Goal: Transaction & Acquisition: Purchase product/service

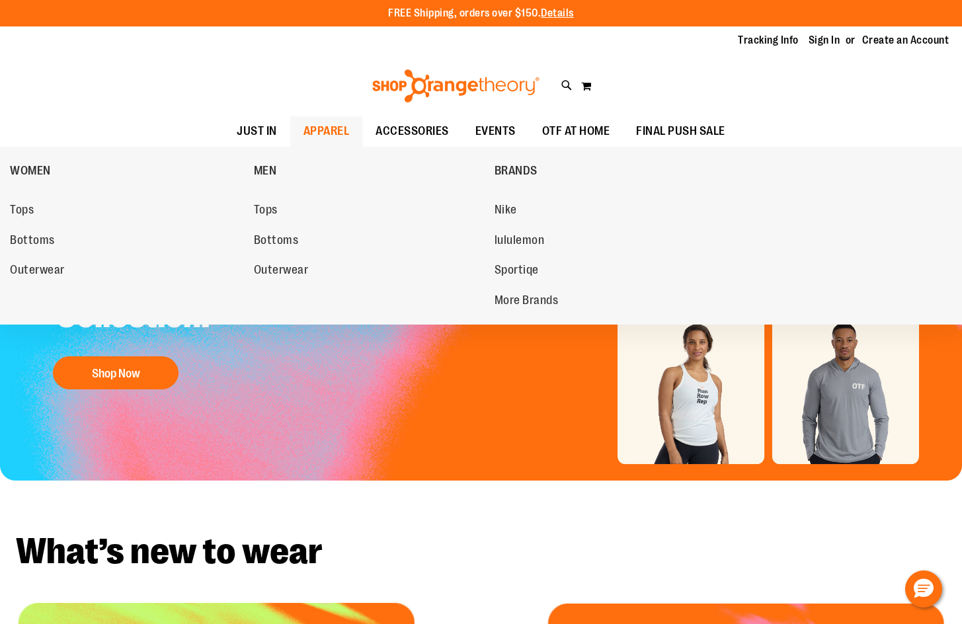
type input "**********"
click at [325, 135] on span "APPAREL" at bounding box center [327, 131] width 46 height 30
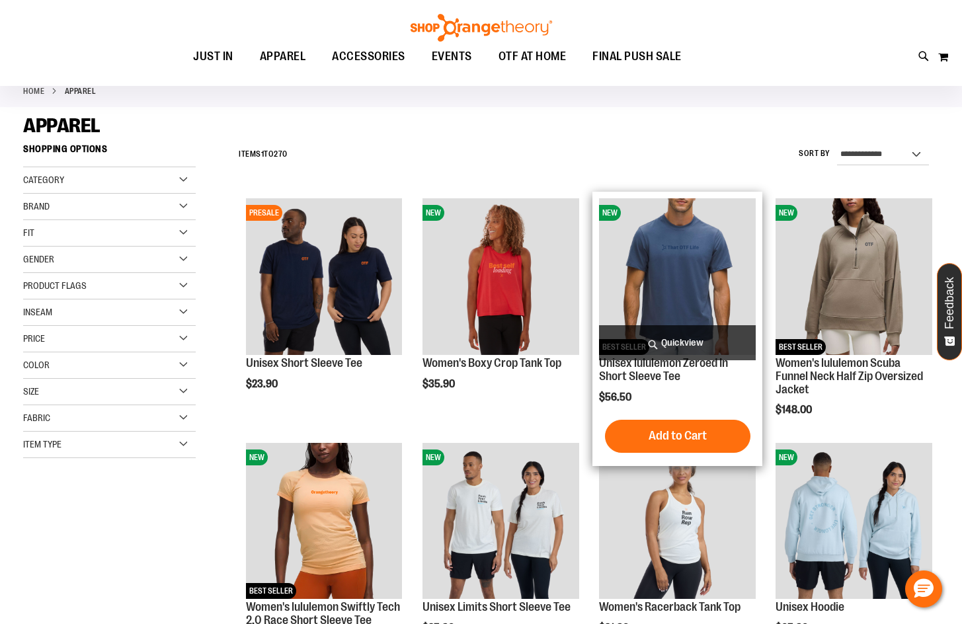
scroll to position [265, 0]
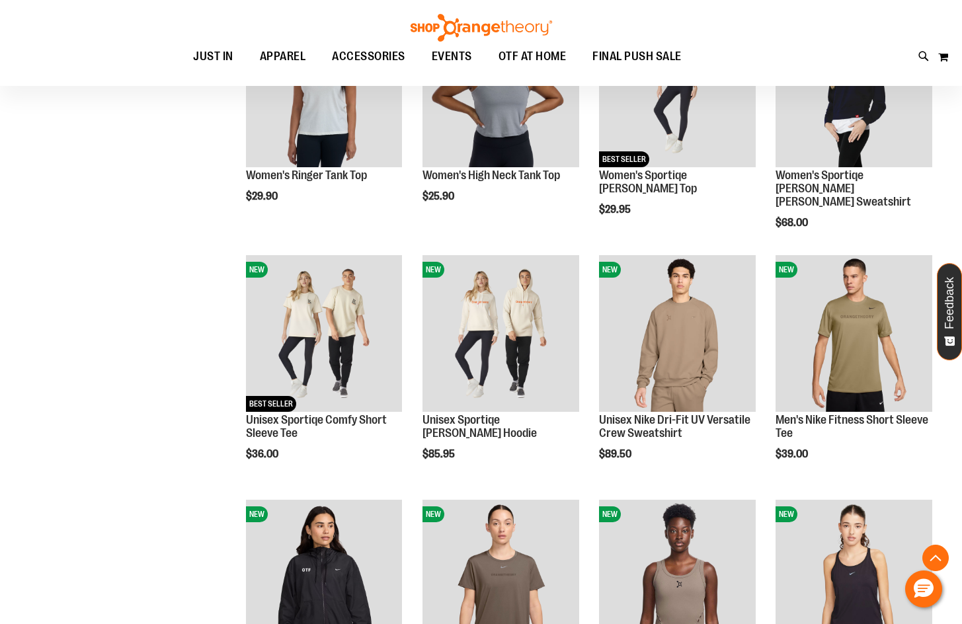
scroll to position [993, 0]
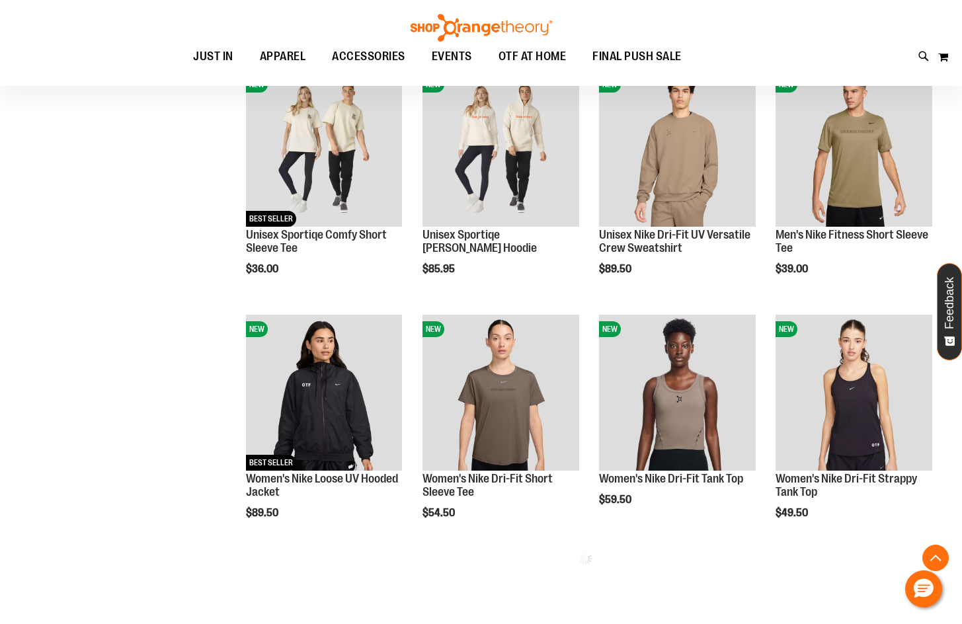
scroll to position [1257, 0]
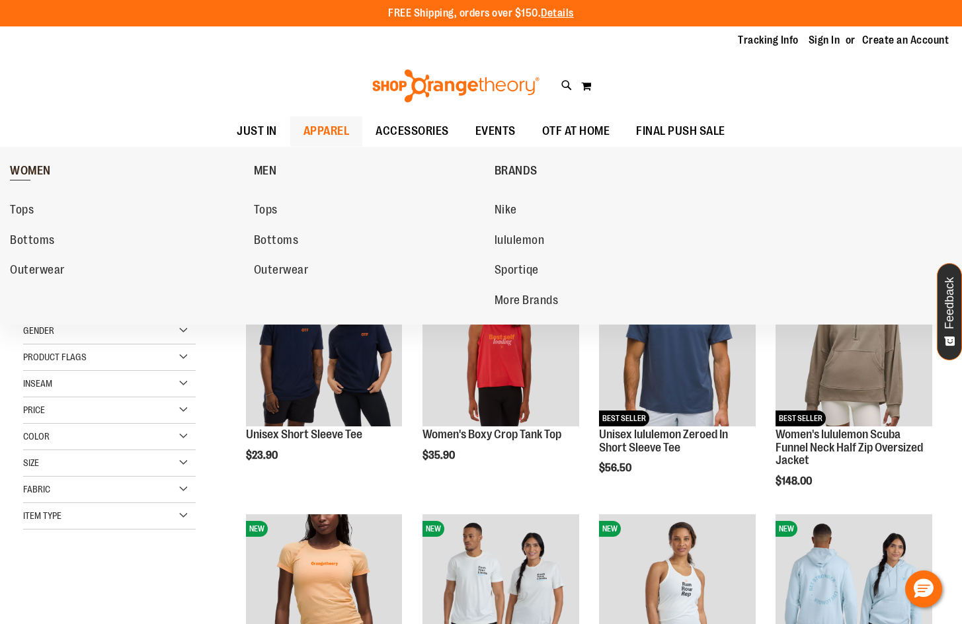
type input "**********"
click at [38, 163] on link "WOMEN" at bounding box center [128, 170] width 237 height 34
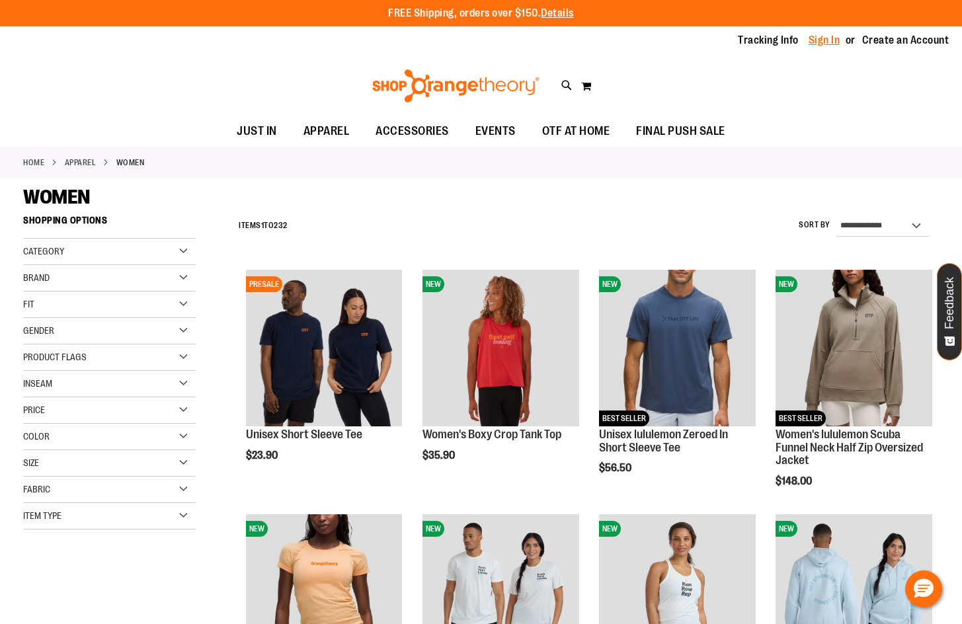
type input "**********"
click at [835, 39] on link "Sign In" at bounding box center [825, 40] width 32 height 15
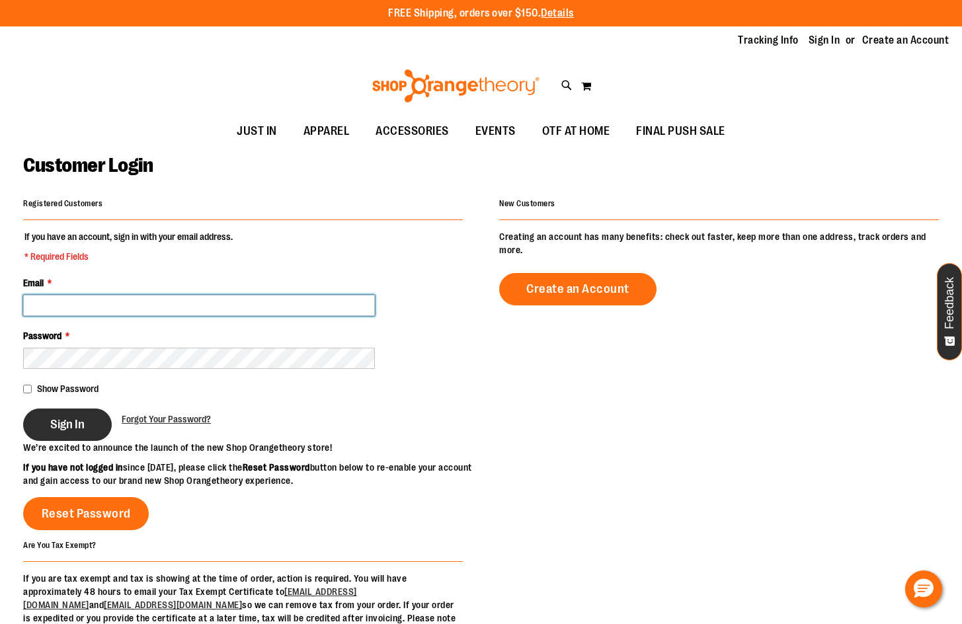
type input "**********"
click at [83, 423] on span "Sign In" at bounding box center [67, 424] width 34 height 15
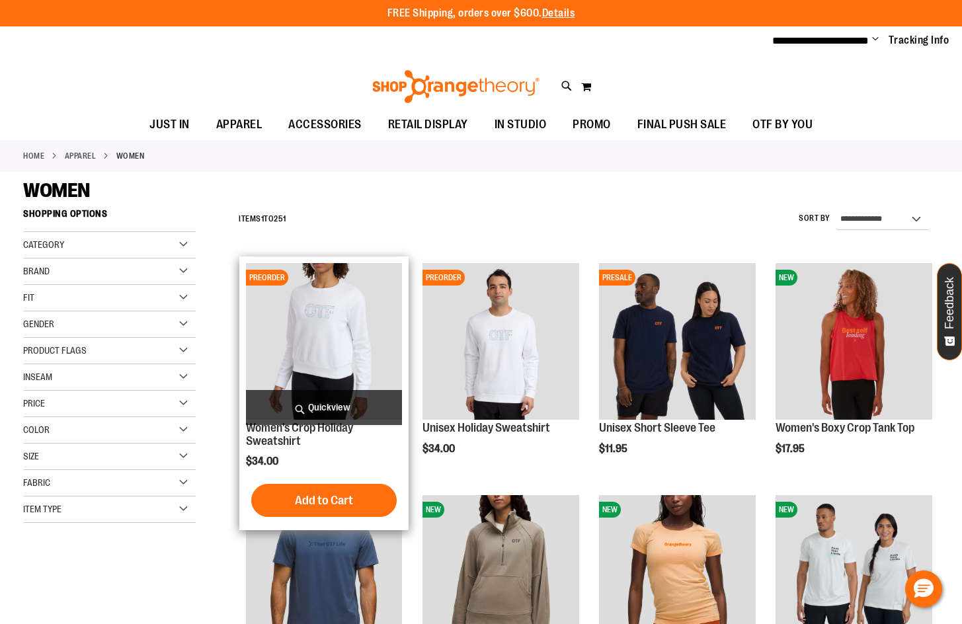
type input "**********"
click at [357, 402] on span "Quickview" at bounding box center [324, 407] width 157 height 35
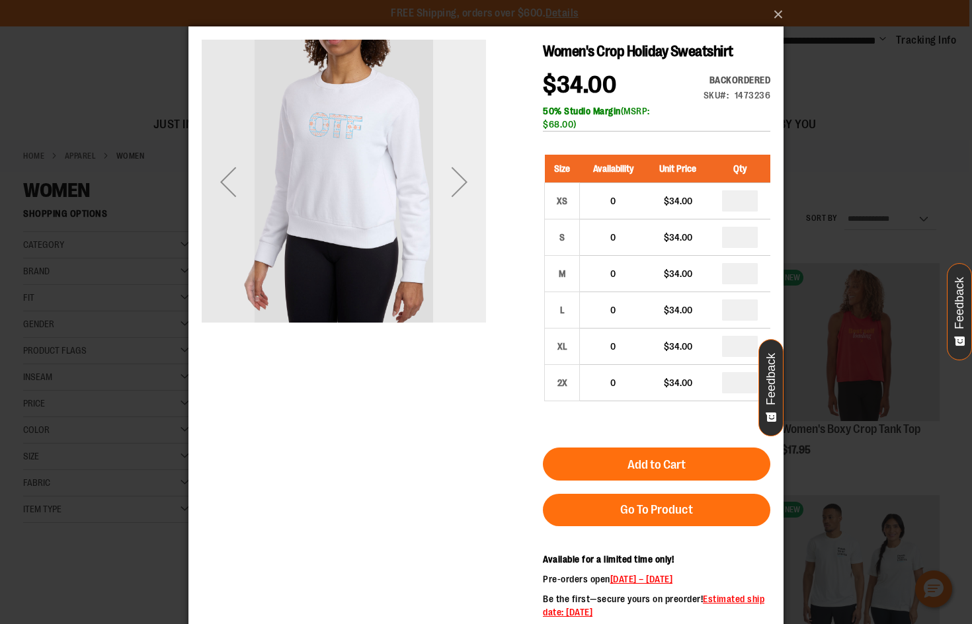
click at [456, 204] on div "Next" at bounding box center [459, 181] width 53 height 53
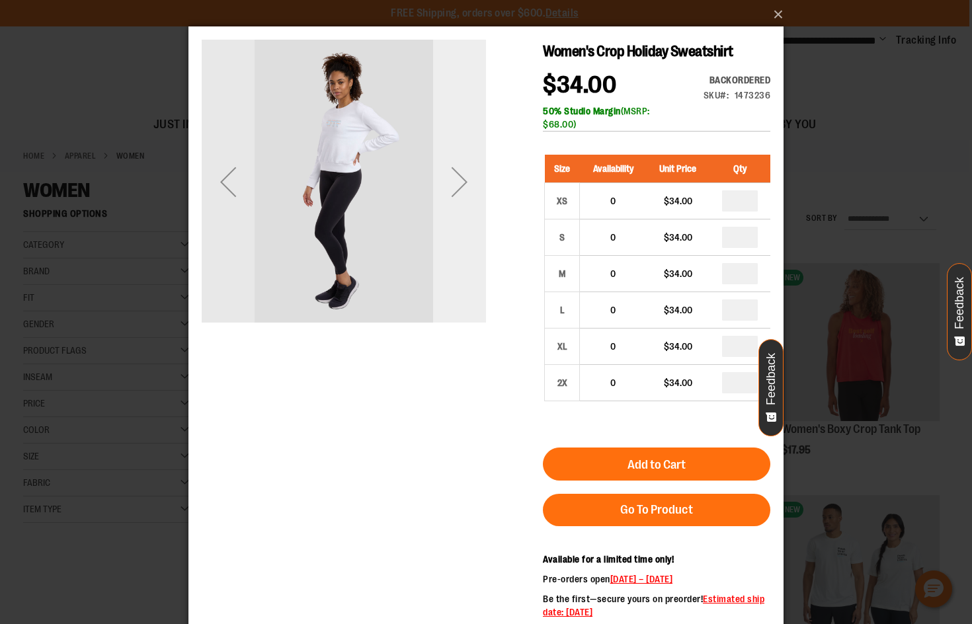
click at [456, 204] on div "Next" at bounding box center [459, 181] width 53 height 53
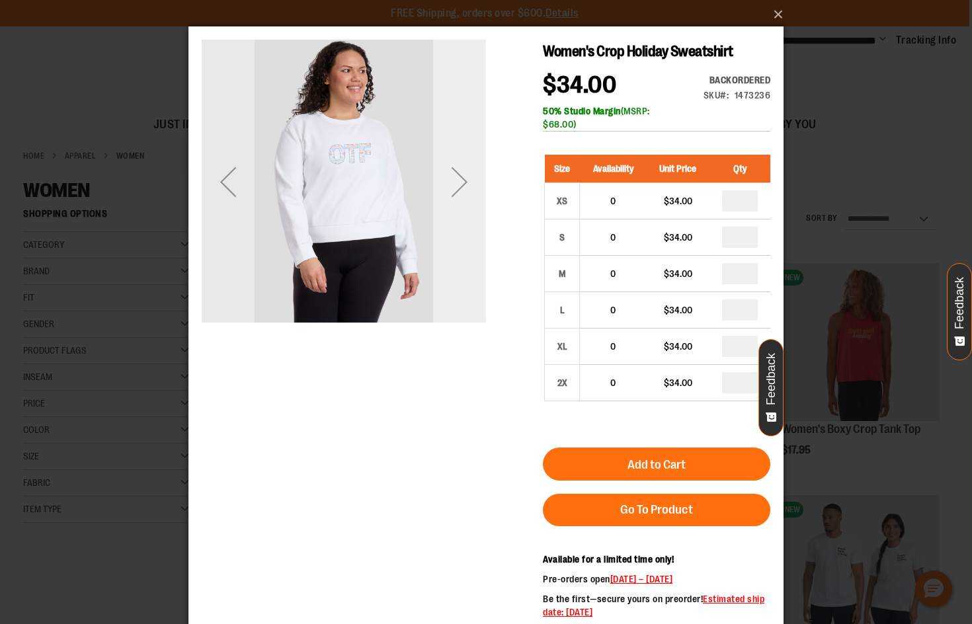
click at [456, 204] on div "Next" at bounding box center [459, 181] width 53 height 53
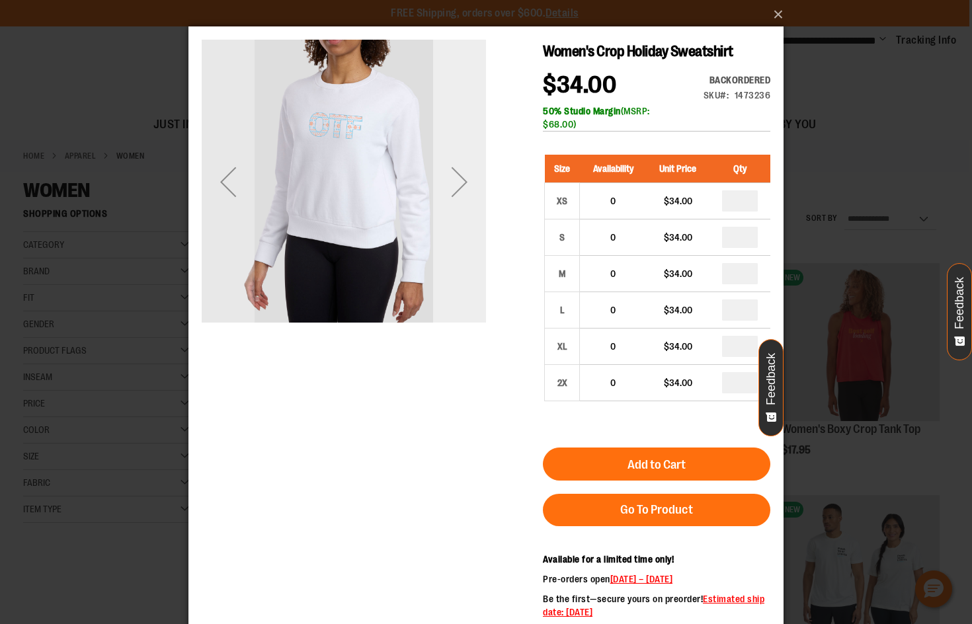
click at [456, 204] on div "Next" at bounding box center [459, 181] width 53 height 53
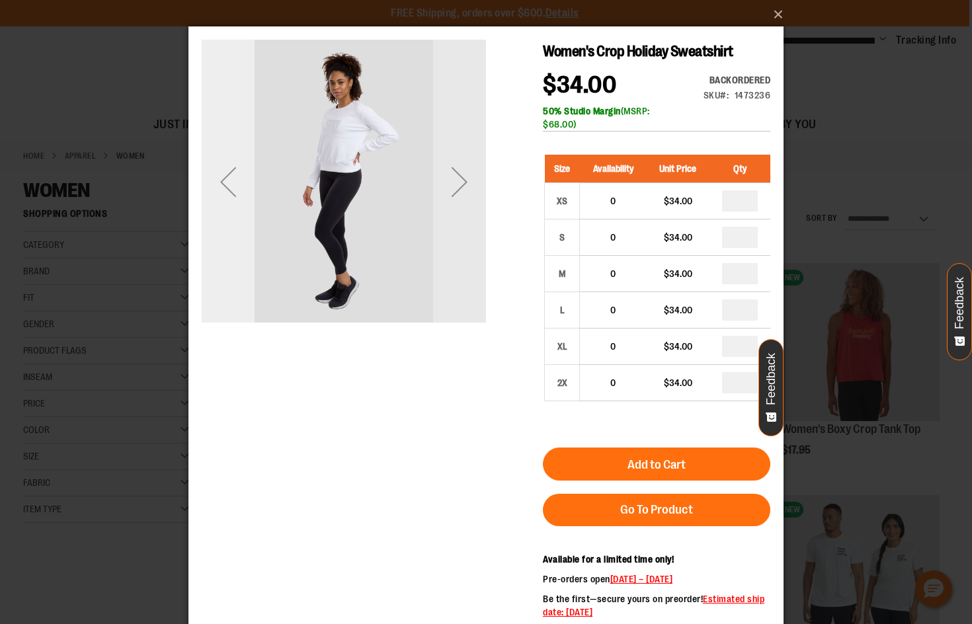
click at [228, 187] on div "Previous" at bounding box center [228, 181] width 53 height 53
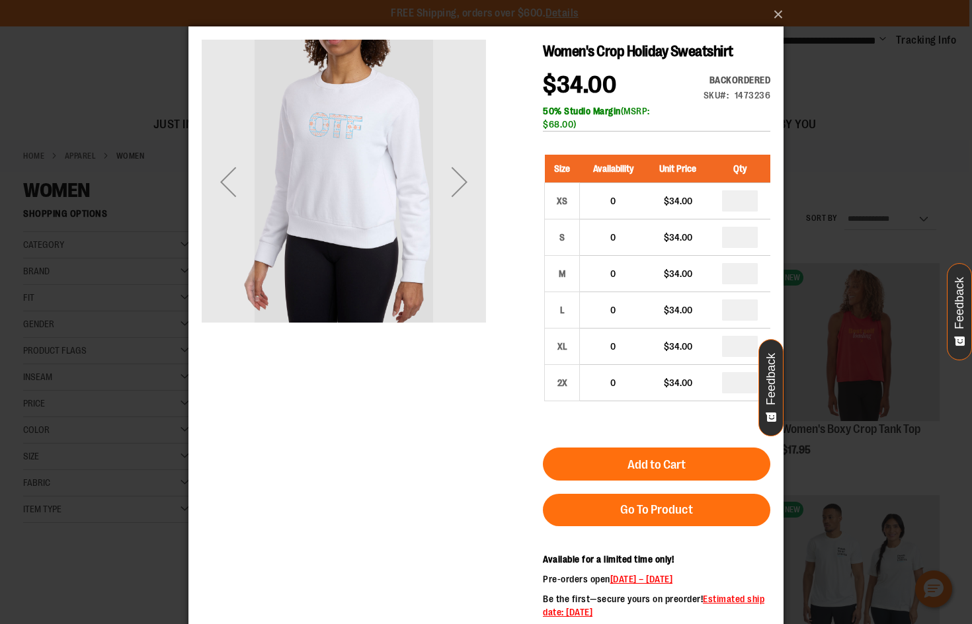
drag, startPoint x: 357, startPoint y: 145, endPoint x: 354, endPoint y: 95, distance: 49.7
click at [354, 95] on img "carousel" at bounding box center [344, 180] width 284 height 284
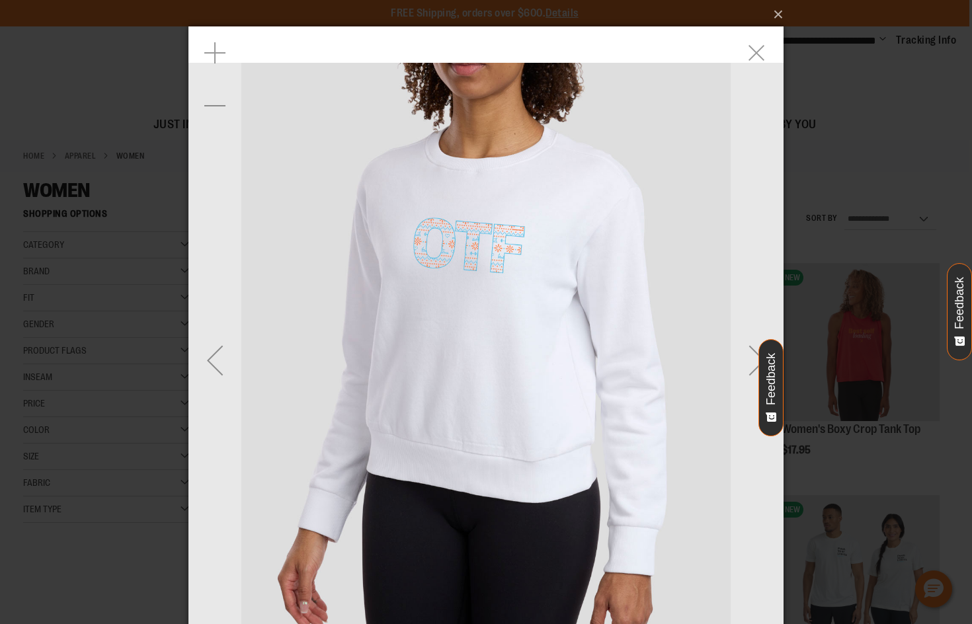
click at [725, 266] on img "carousel" at bounding box center [486, 360] width 595 height 595
click at [739, 255] on div "Next" at bounding box center [757, 359] width 53 height 667
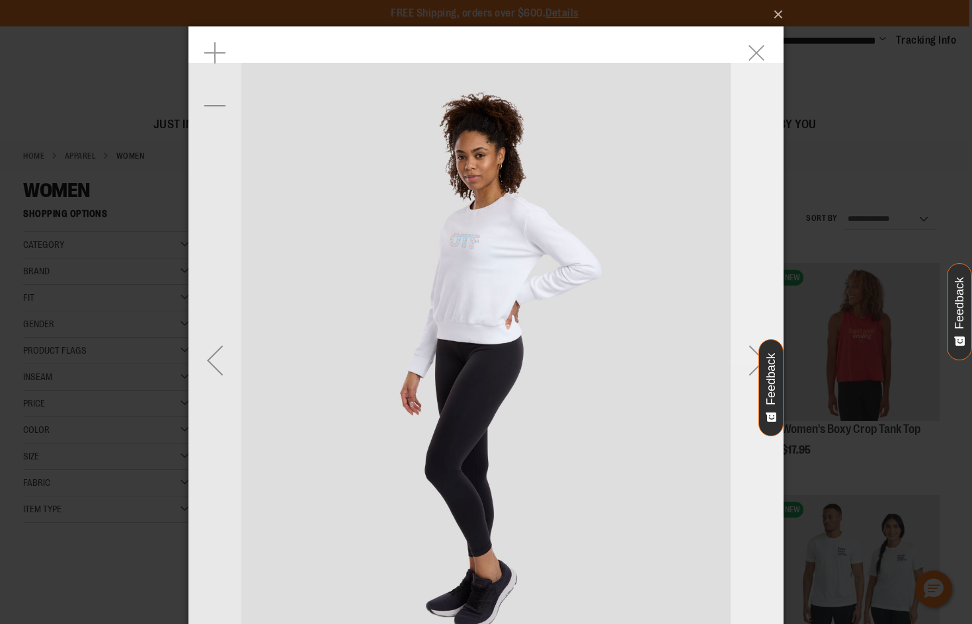
drag, startPoint x: 739, startPoint y: 253, endPoint x: 751, endPoint y: 259, distance: 12.7
click at [747, 256] on div "Next" at bounding box center [757, 359] width 53 height 667
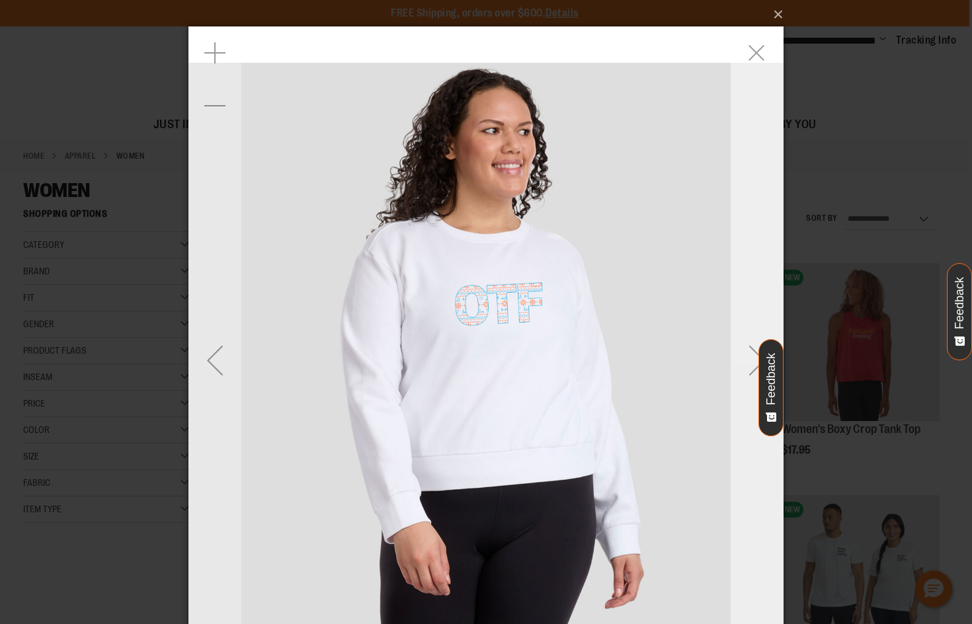
click at [752, 259] on div "Next" at bounding box center [757, 359] width 53 height 667
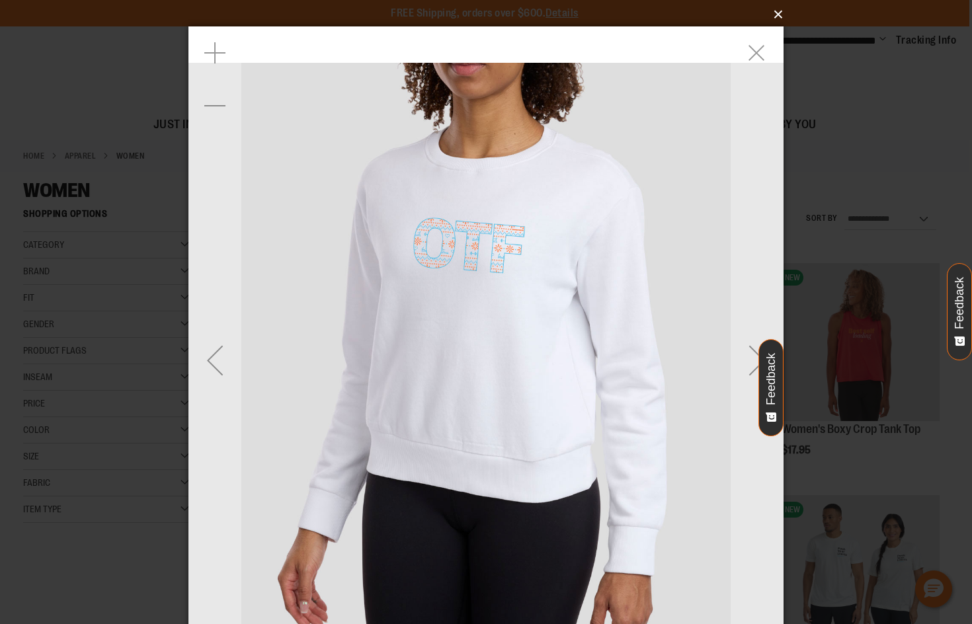
click at [770, 10] on button "×" at bounding box center [489, 14] width 595 height 29
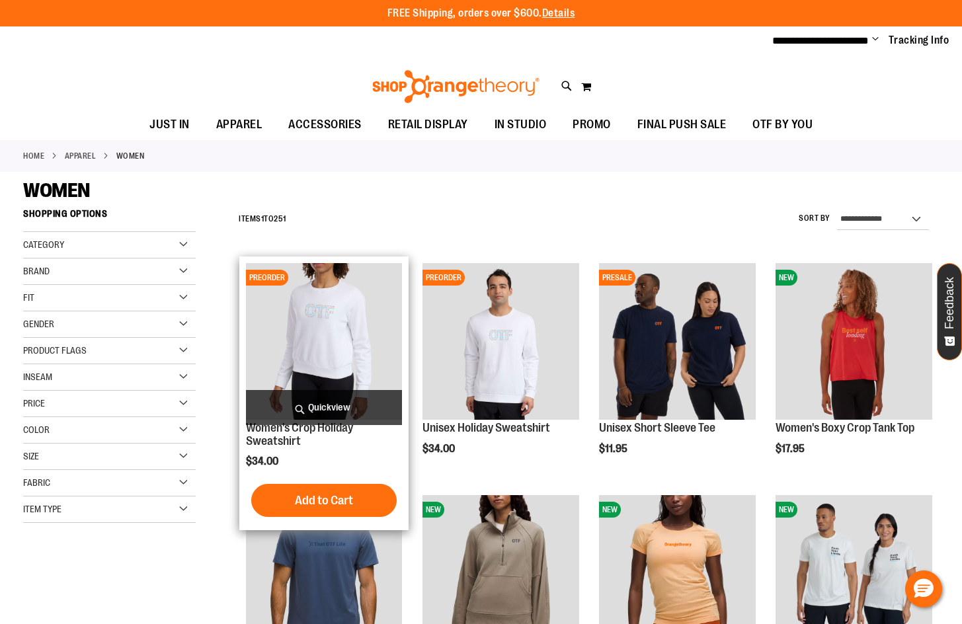
click at [338, 392] on span "Quickview" at bounding box center [324, 407] width 157 height 35
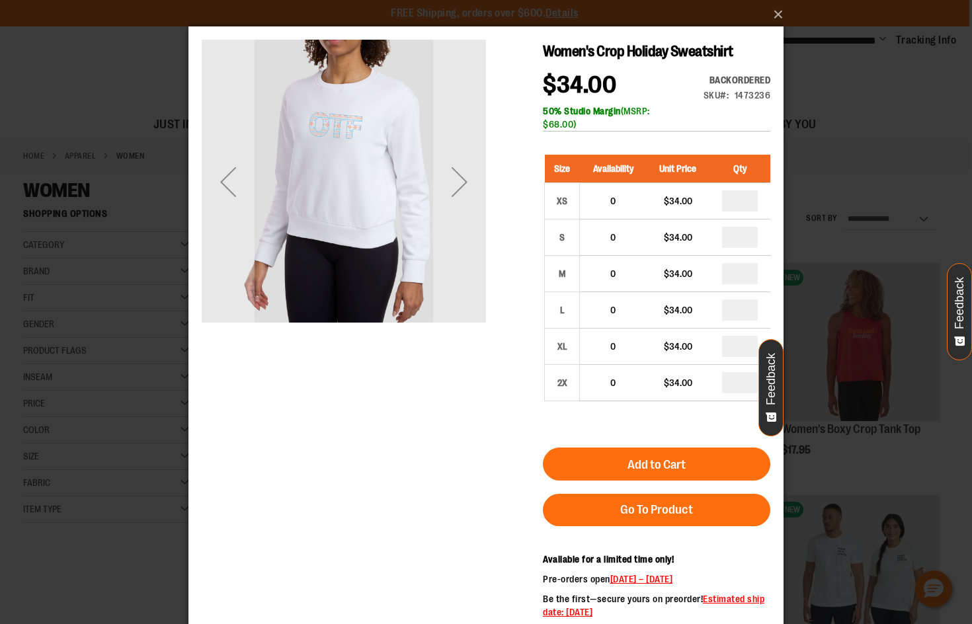
click at [463, 185] on div "Next" at bounding box center [459, 181] width 53 height 53
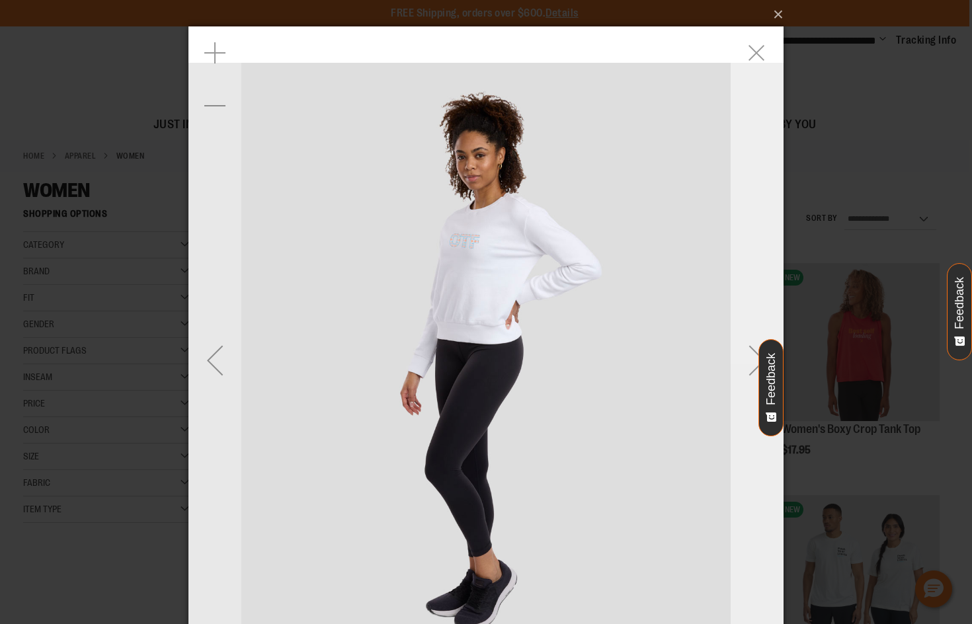
click at [752, 308] on div "Next" at bounding box center [757, 359] width 53 height 667
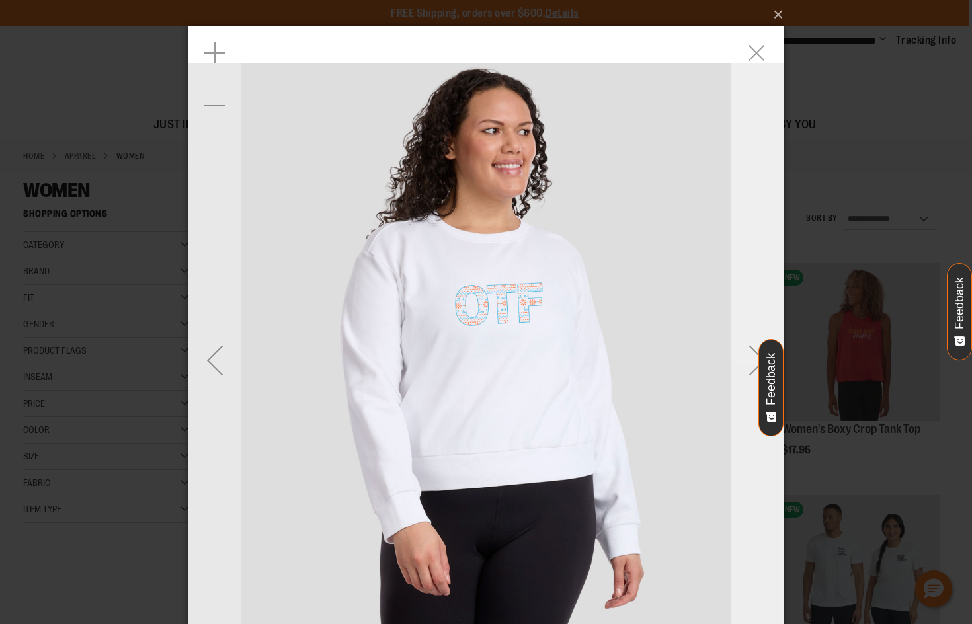
click at [752, 308] on div "Next" at bounding box center [757, 359] width 53 height 667
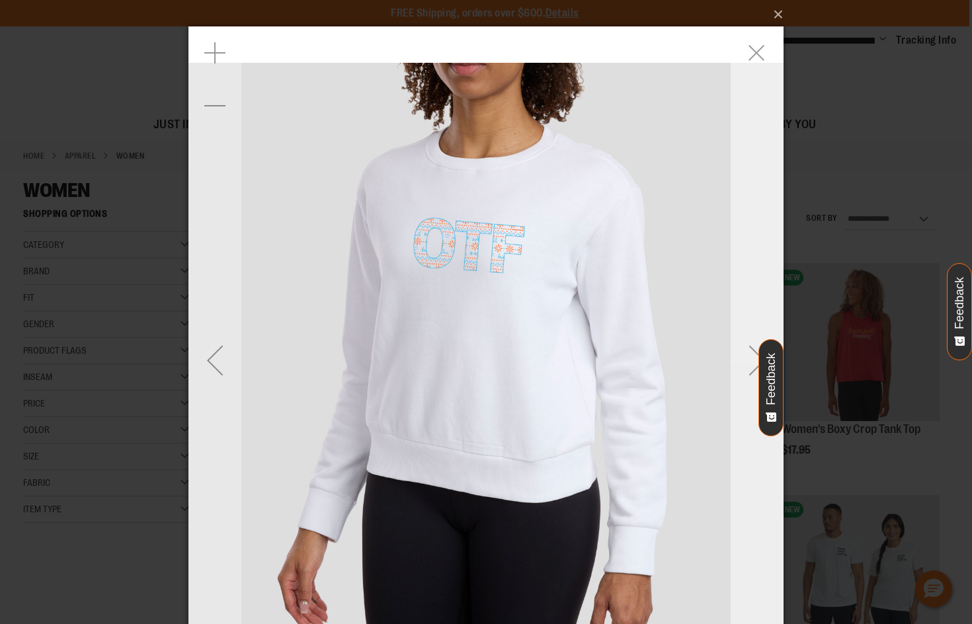
click at [752, 308] on div "Next" at bounding box center [757, 359] width 53 height 667
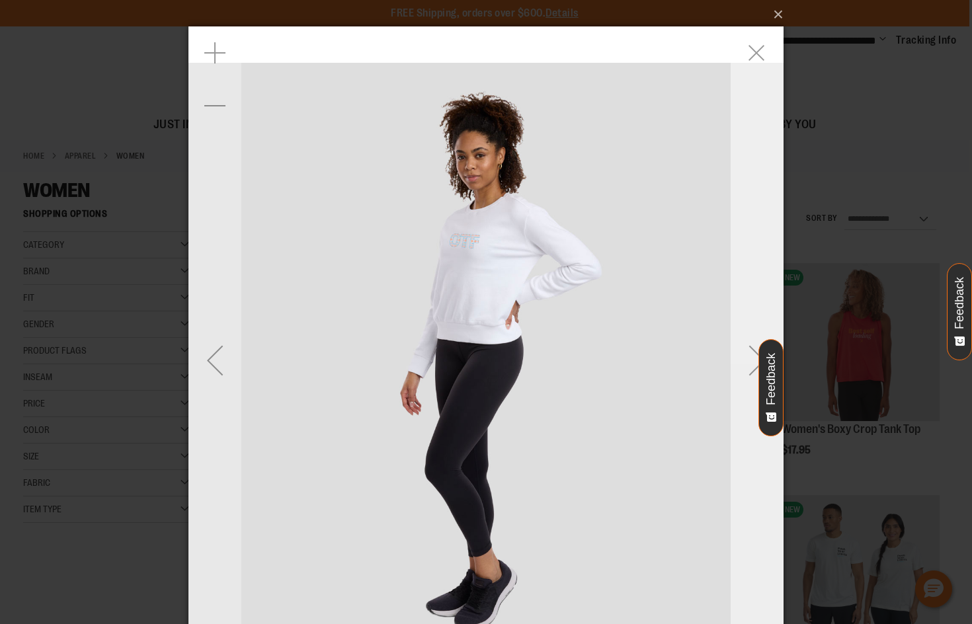
click at [759, 290] on div "Next" at bounding box center [757, 359] width 53 height 667
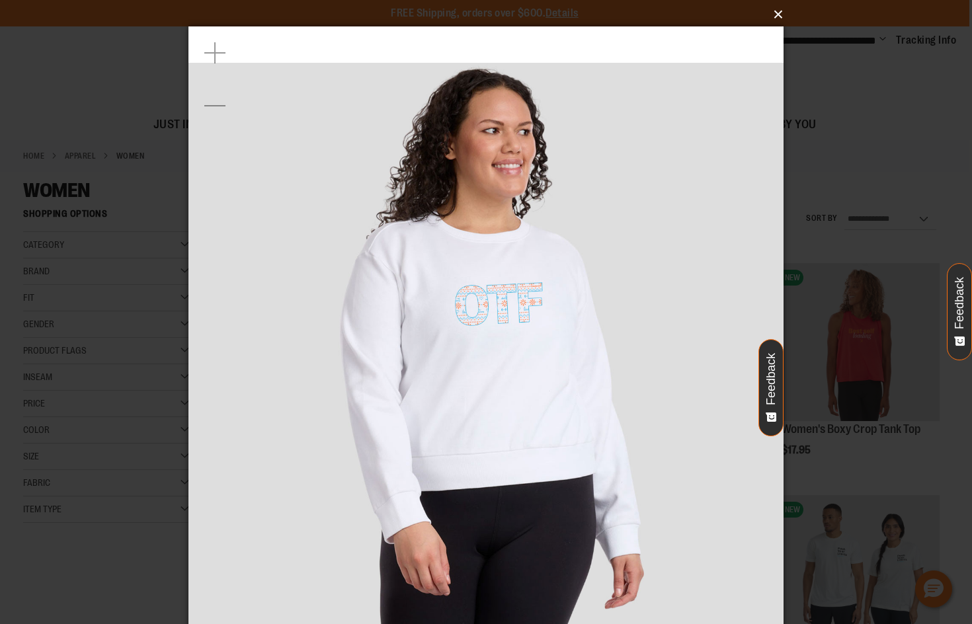
click at [782, 11] on button "×" at bounding box center [489, 14] width 595 height 29
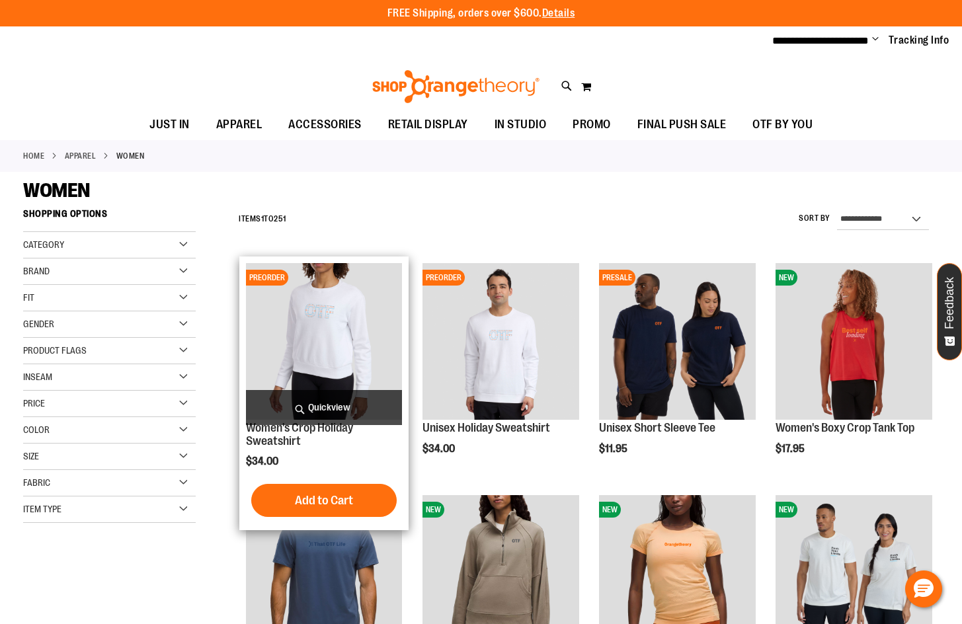
click at [360, 406] on span "Quickview" at bounding box center [324, 407] width 157 height 35
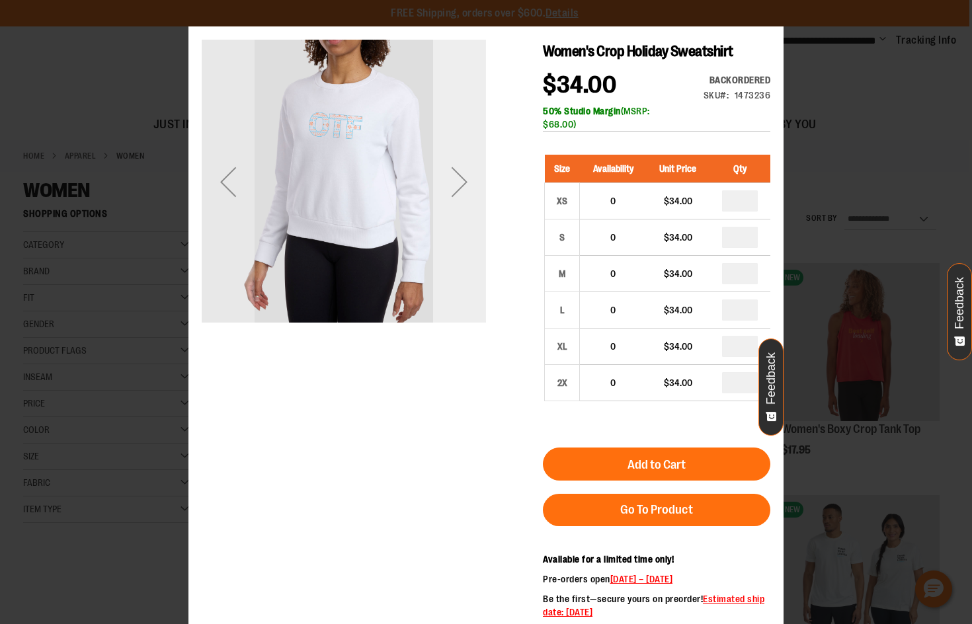
click at [466, 197] on div "Next" at bounding box center [459, 181] width 53 height 53
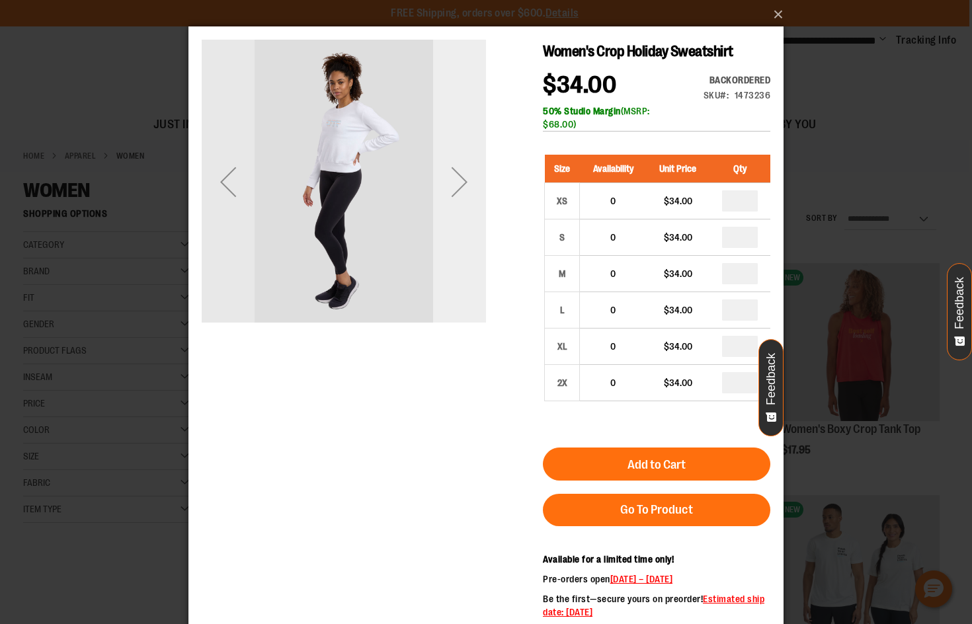
click at [466, 197] on div "Next" at bounding box center [459, 181] width 53 height 53
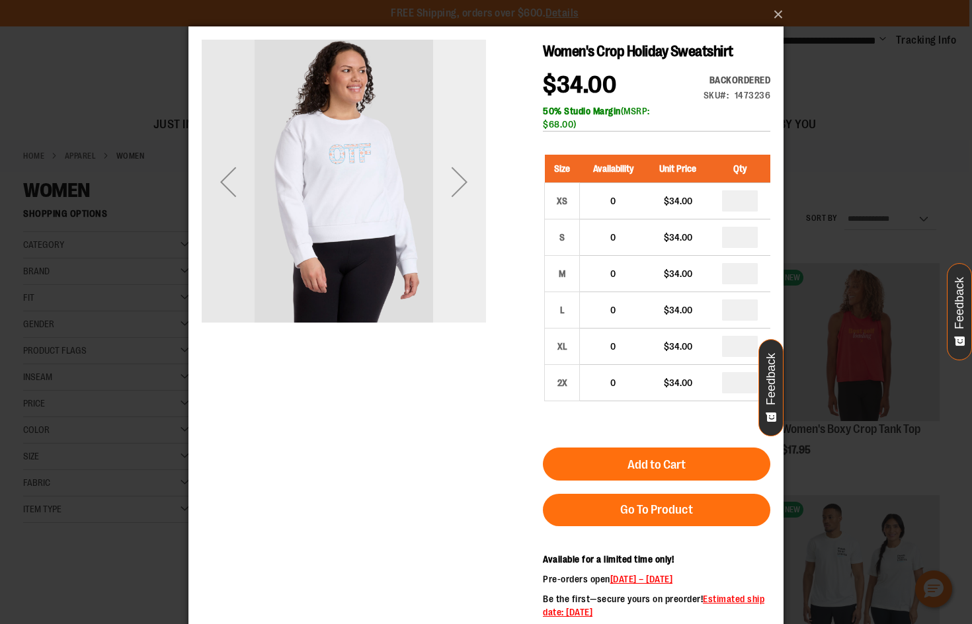
click at [449, 140] on div "Next" at bounding box center [459, 182] width 53 height 284
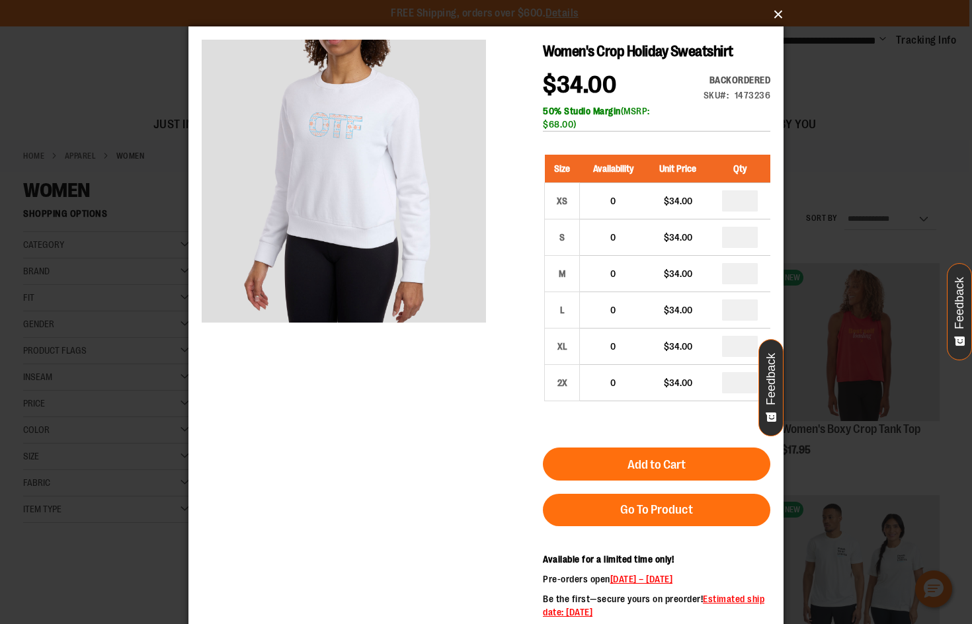
click at [775, 16] on button "×" at bounding box center [489, 14] width 595 height 29
